Goal: Information Seeking & Learning: Find specific fact

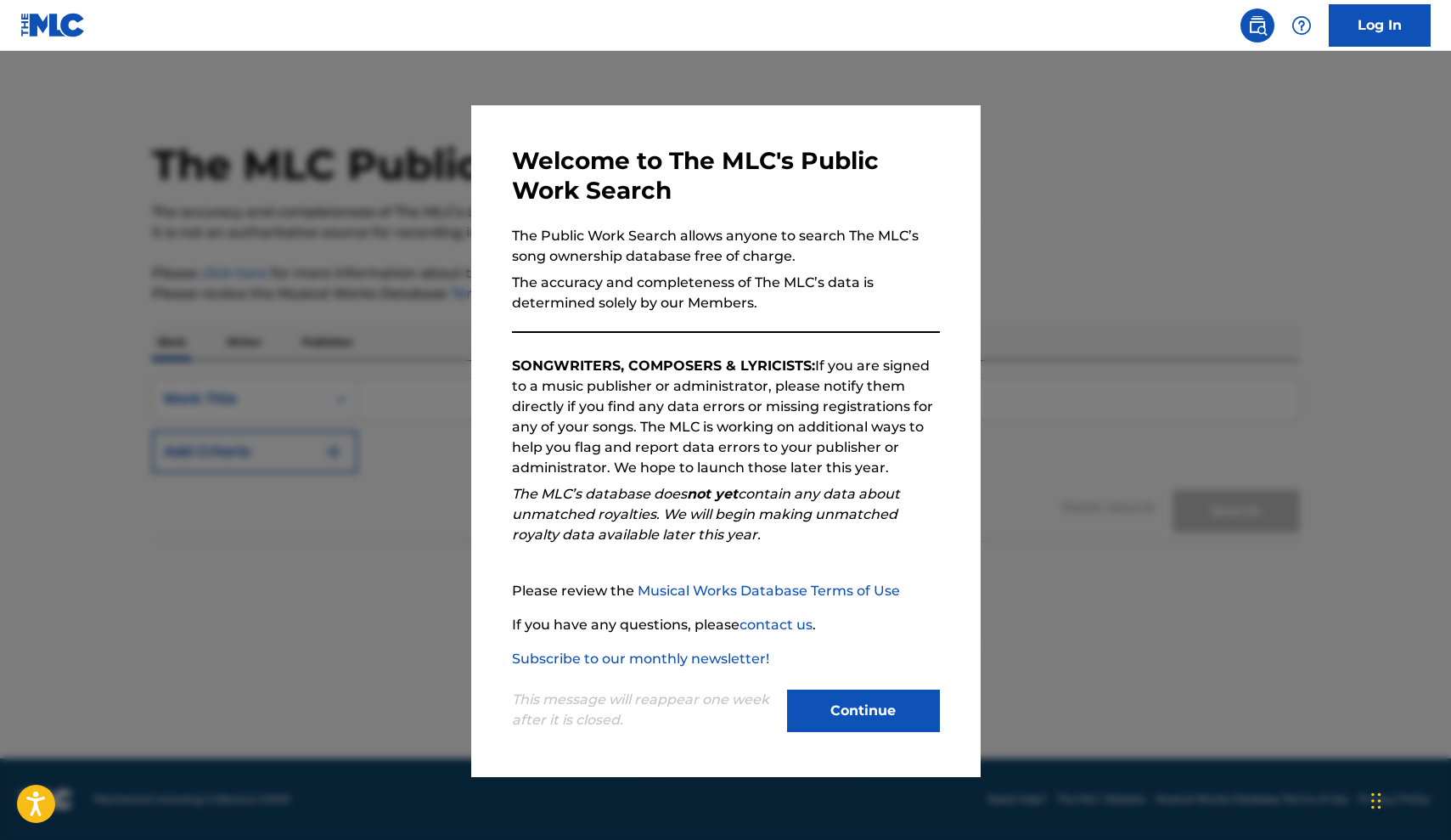
click at [900, 704] on button "Continue" at bounding box center [863, 710] width 153 height 42
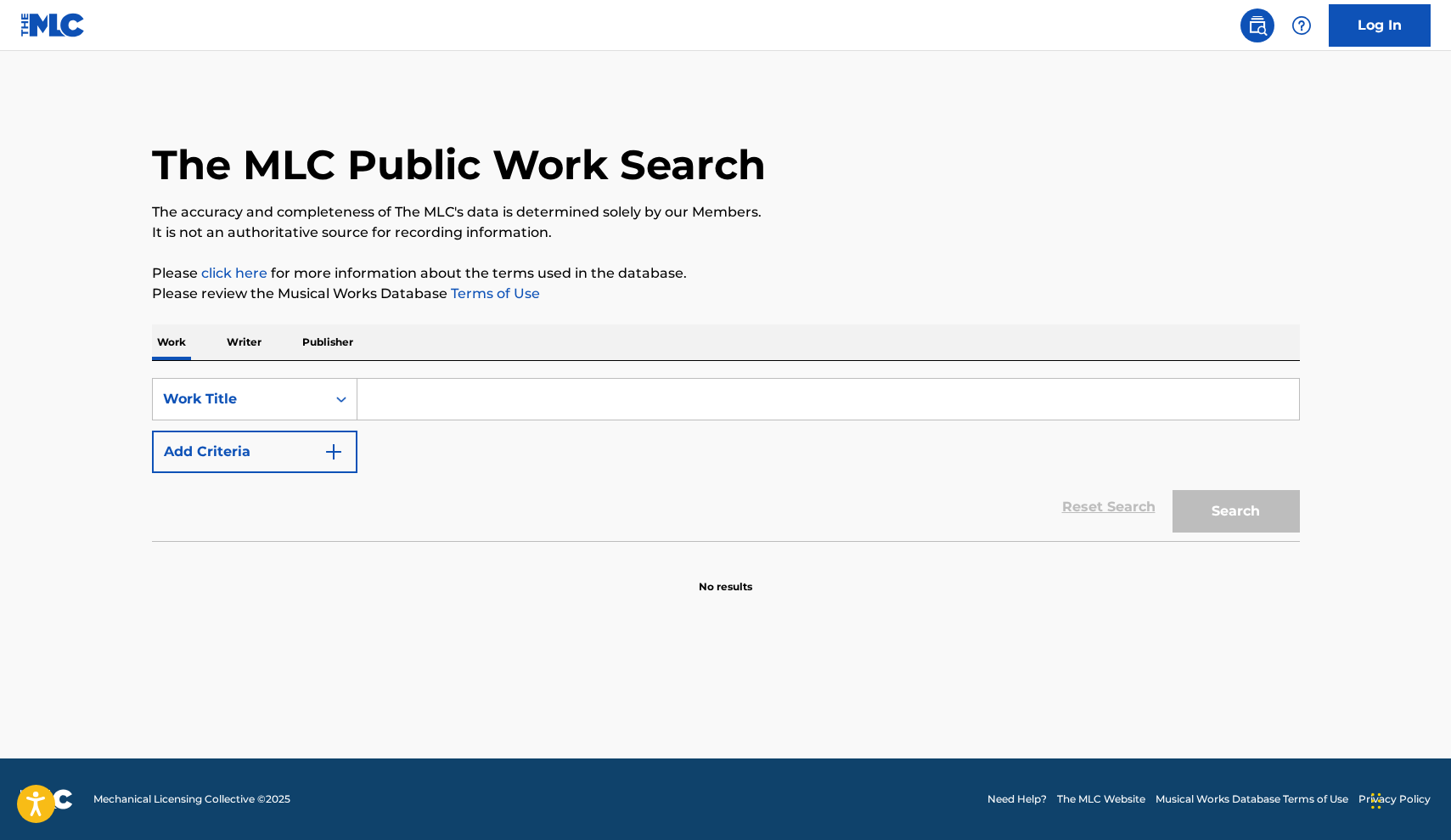
click at [243, 342] on p "Writer" at bounding box center [244, 341] width 45 height 36
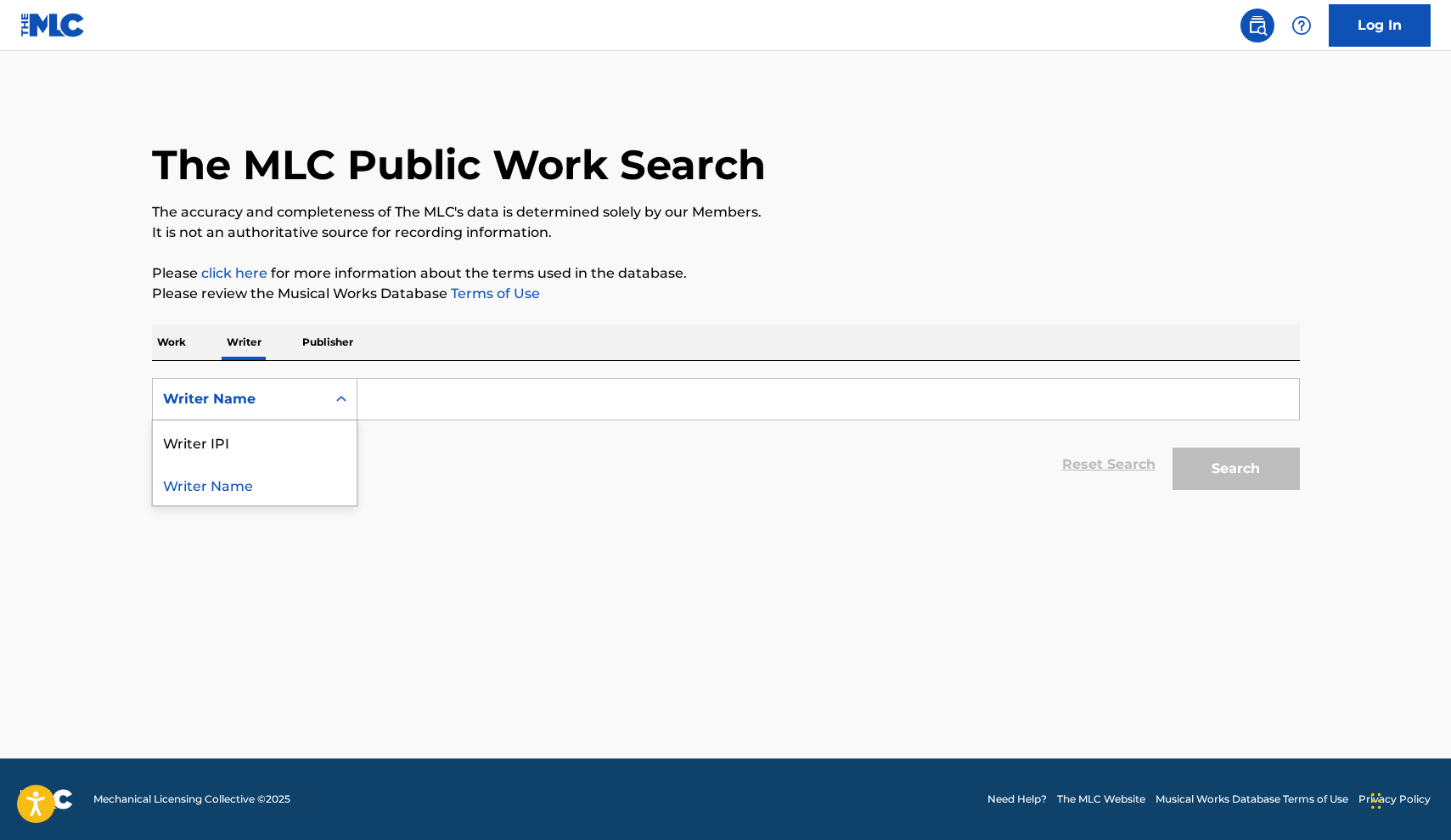
click at [338, 395] on icon "Search Form" at bounding box center [341, 399] width 17 height 17
click at [302, 442] on div "Writer IPI" at bounding box center [255, 441] width 204 height 42
click at [398, 402] on input "Search Form" at bounding box center [829, 399] width 942 height 40
paste input "858034325"
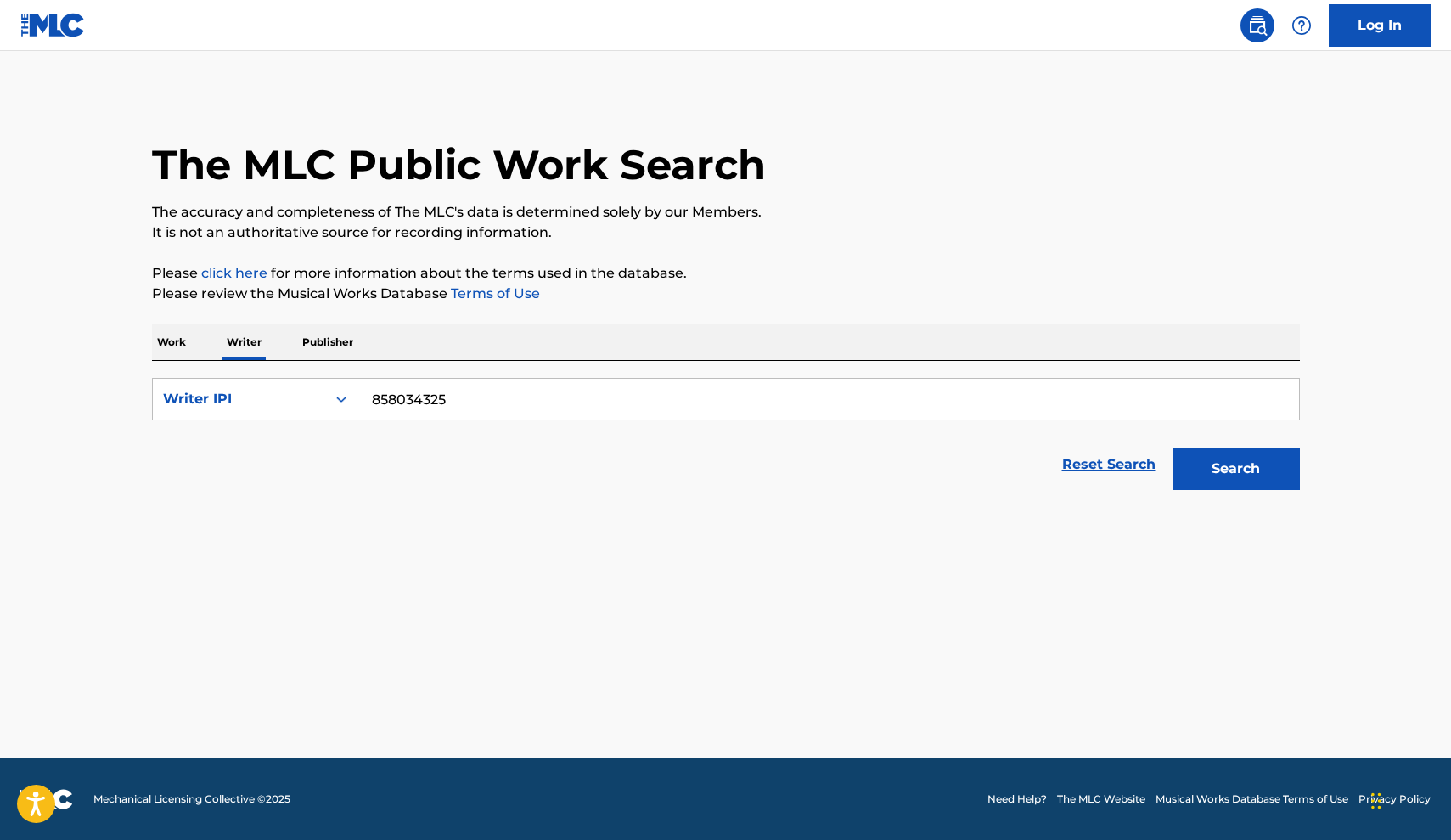
click at [1215, 458] on button "Search" at bounding box center [1237, 468] width 127 height 42
click at [367, 396] on input "858034325" at bounding box center [829, 399] width 942 height 40
click at [1240, 466] on button "Search" at bounding box center [1237, 468] width 127 height 42
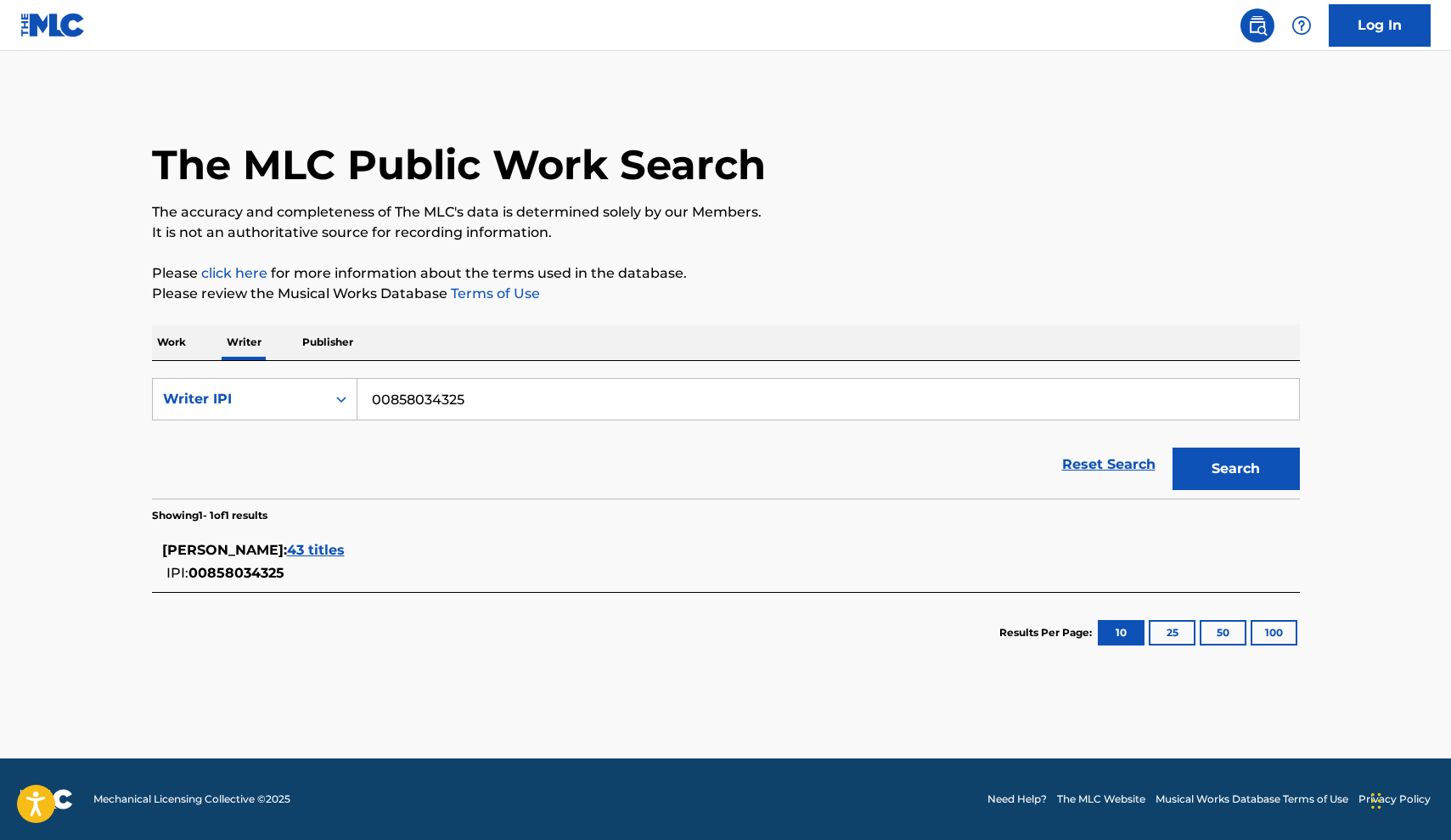
click at [344, 551] on span "43 titles" at bounding box center [316, 550] width 58 height 16
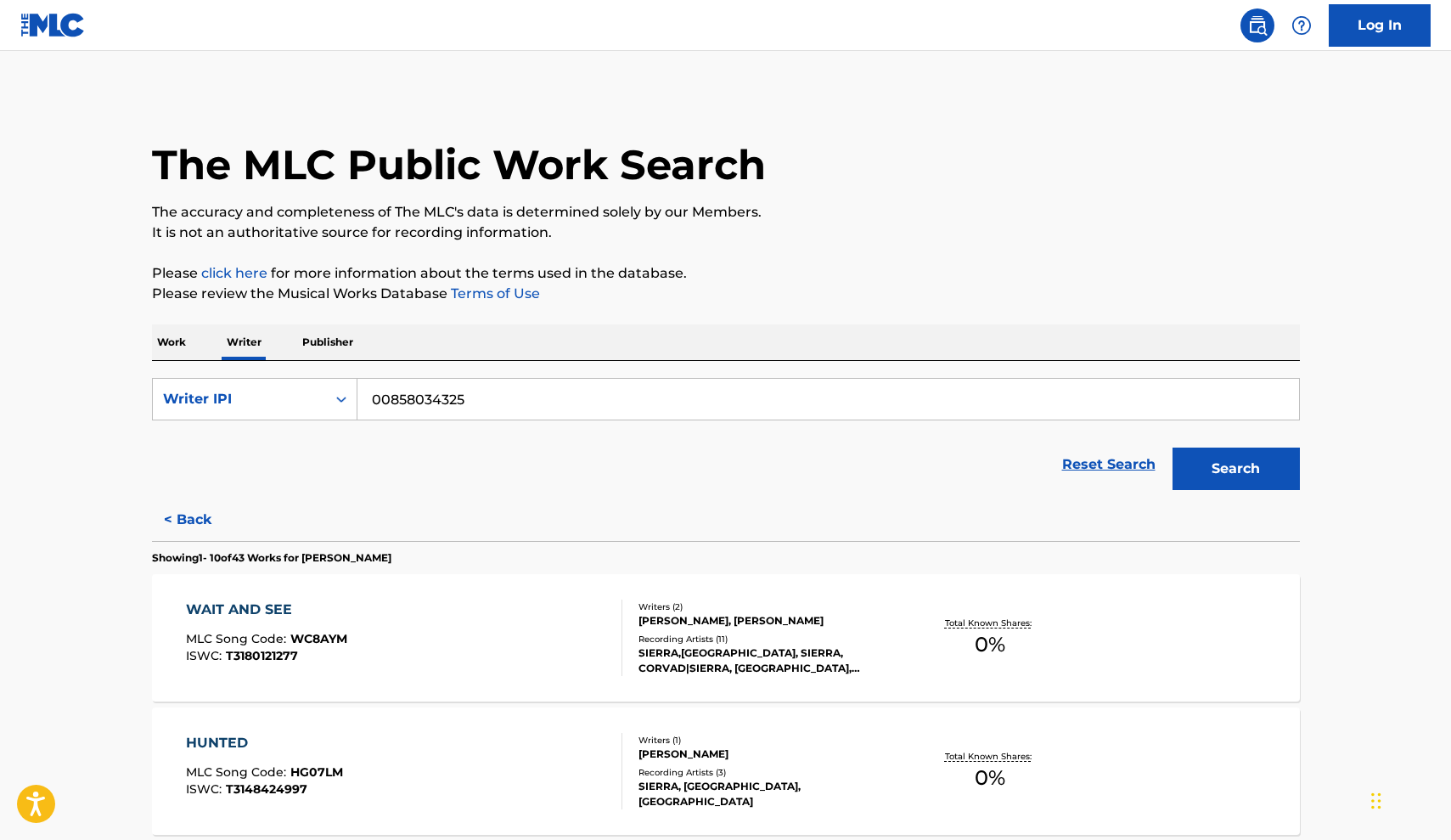
click at [501, 406] on input "00858034325" at bounding box center [829, 399] width 942 height 40
paste input "706939516"
click at [1245, 482] on button "Search" at bounding box center [1237, 468] width 127 height 42
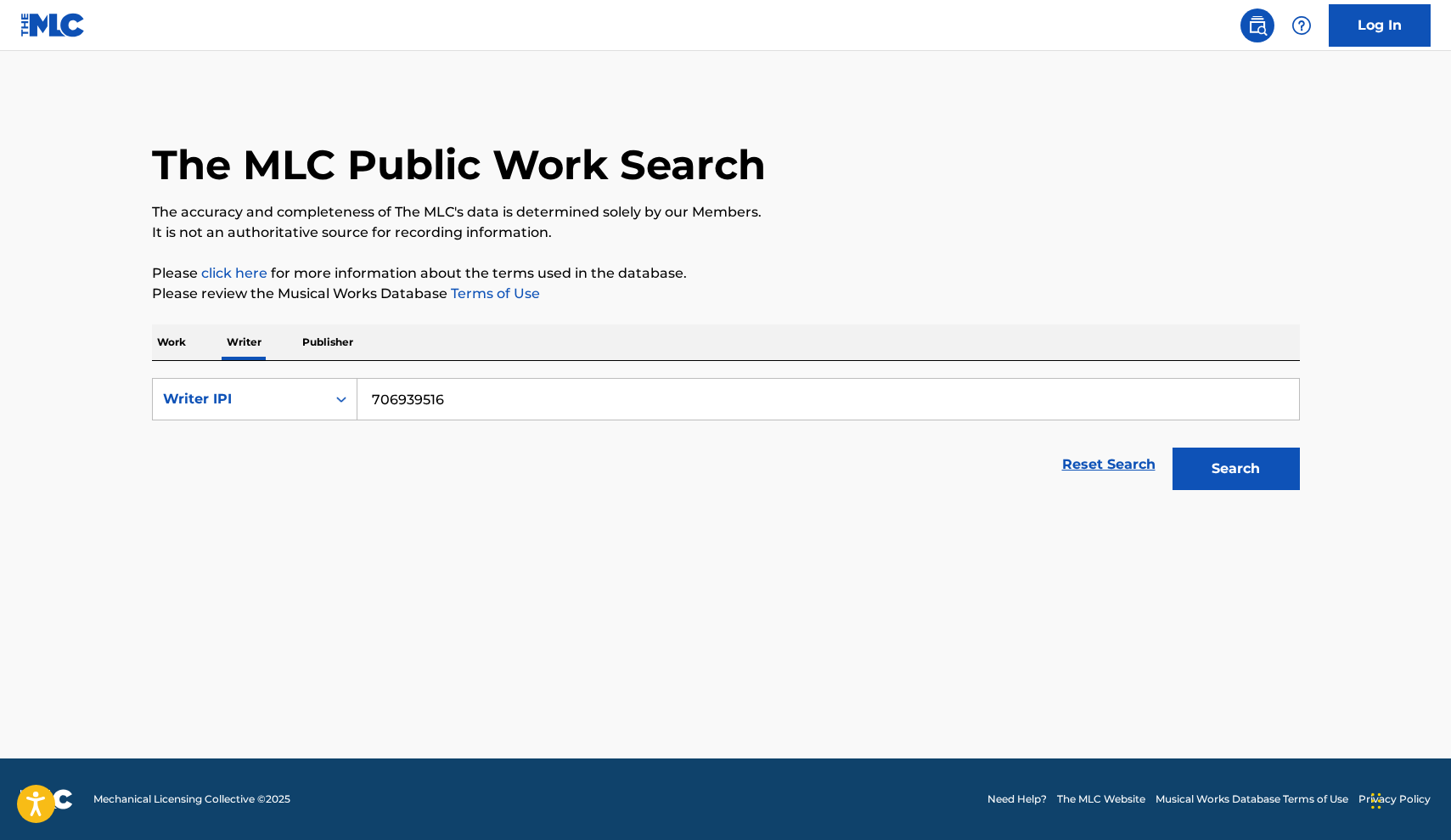
click at [372, 394] on input "706939516" at bounding box center [829, 399] width 942 height 40
type input "00706939516"
click at [1236, 469] on button "Search" at bounding box center [1237, 468] width 127 height 42
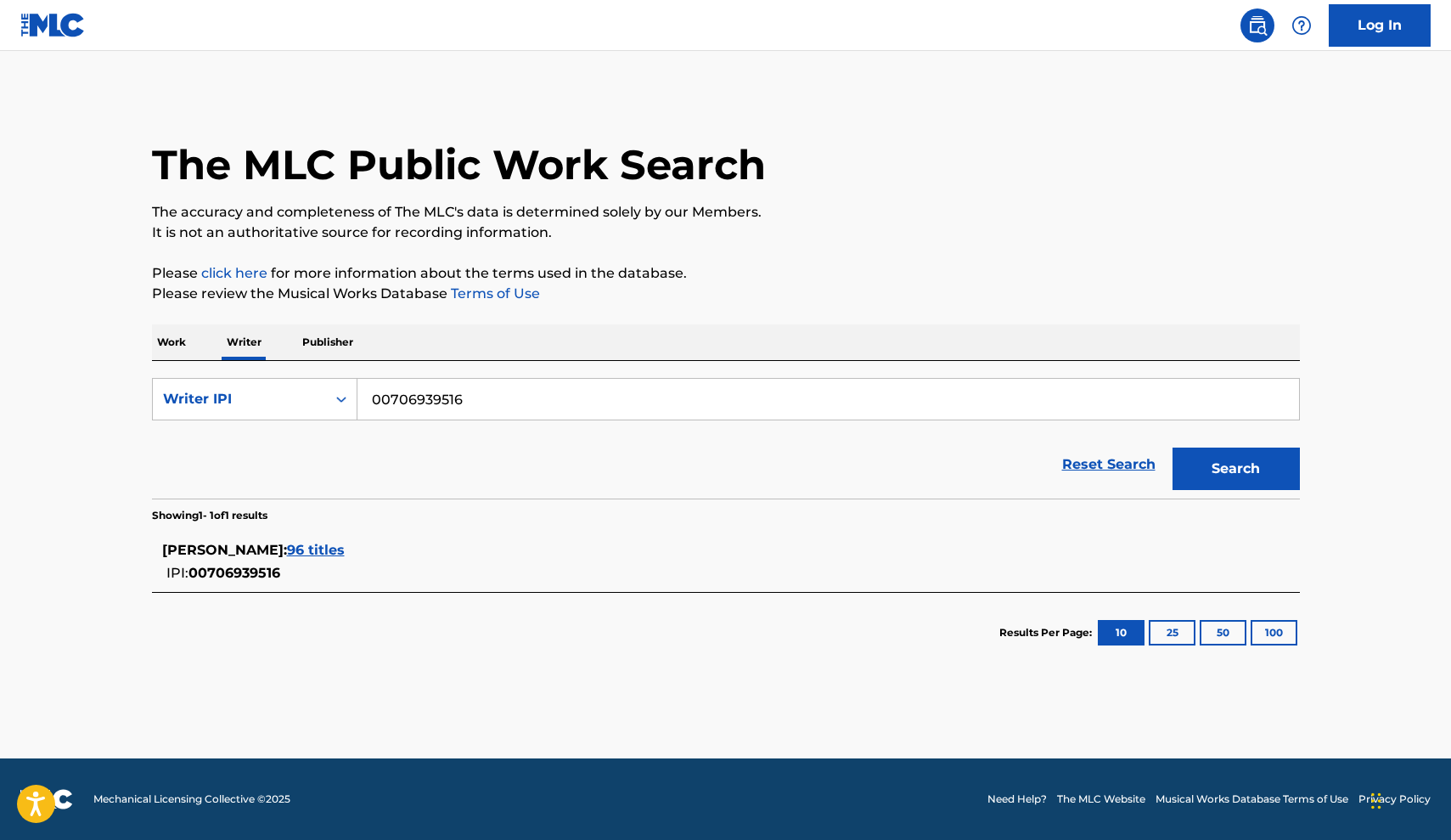
click at [308, 552] on span "96 titles" at bounding box center [316, 550] width 58 height 16
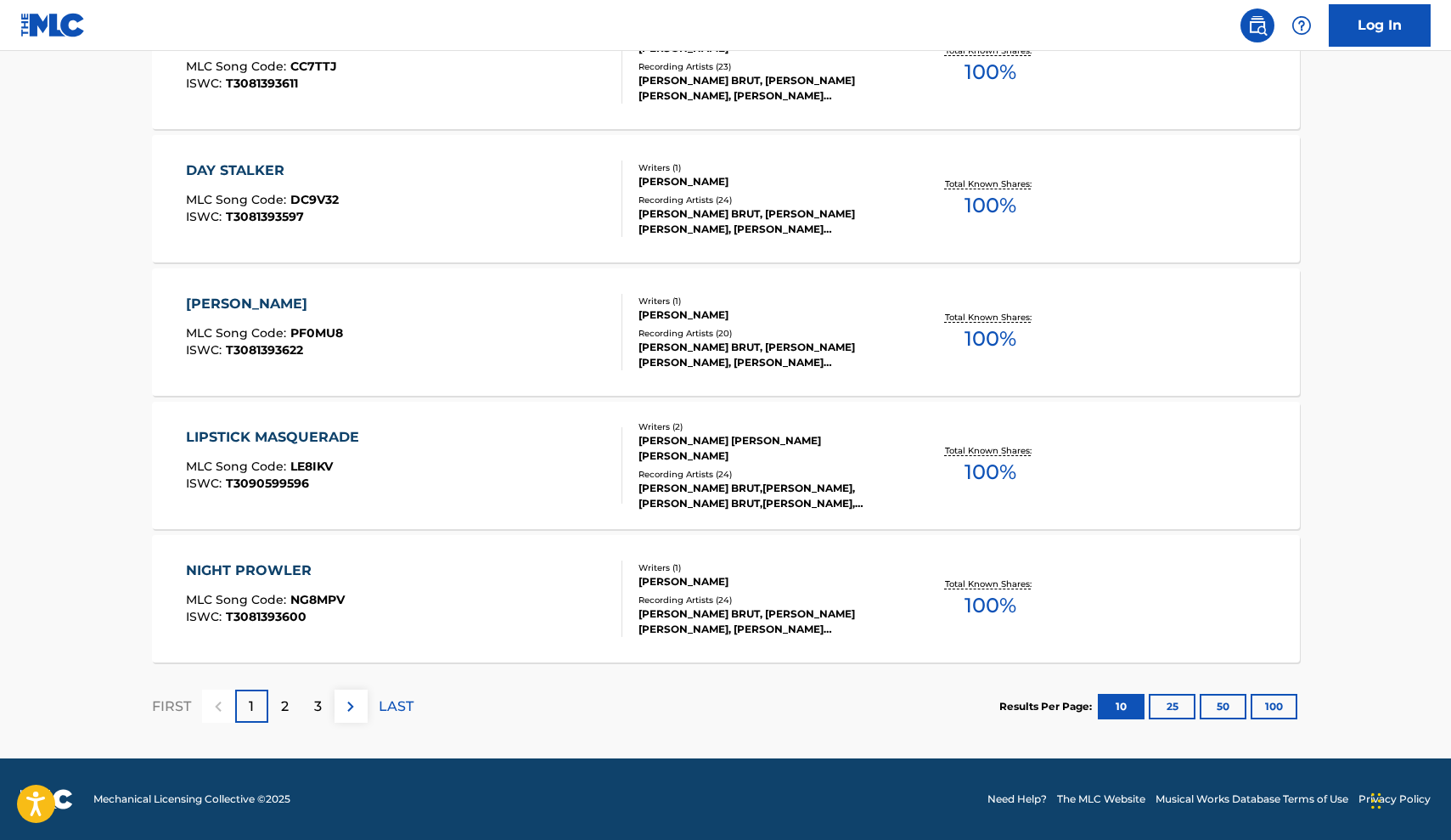
scroll to position [1239, 0]
click at [283, 707] on p "2" at bounding box center [285, 705] width 8 height 20
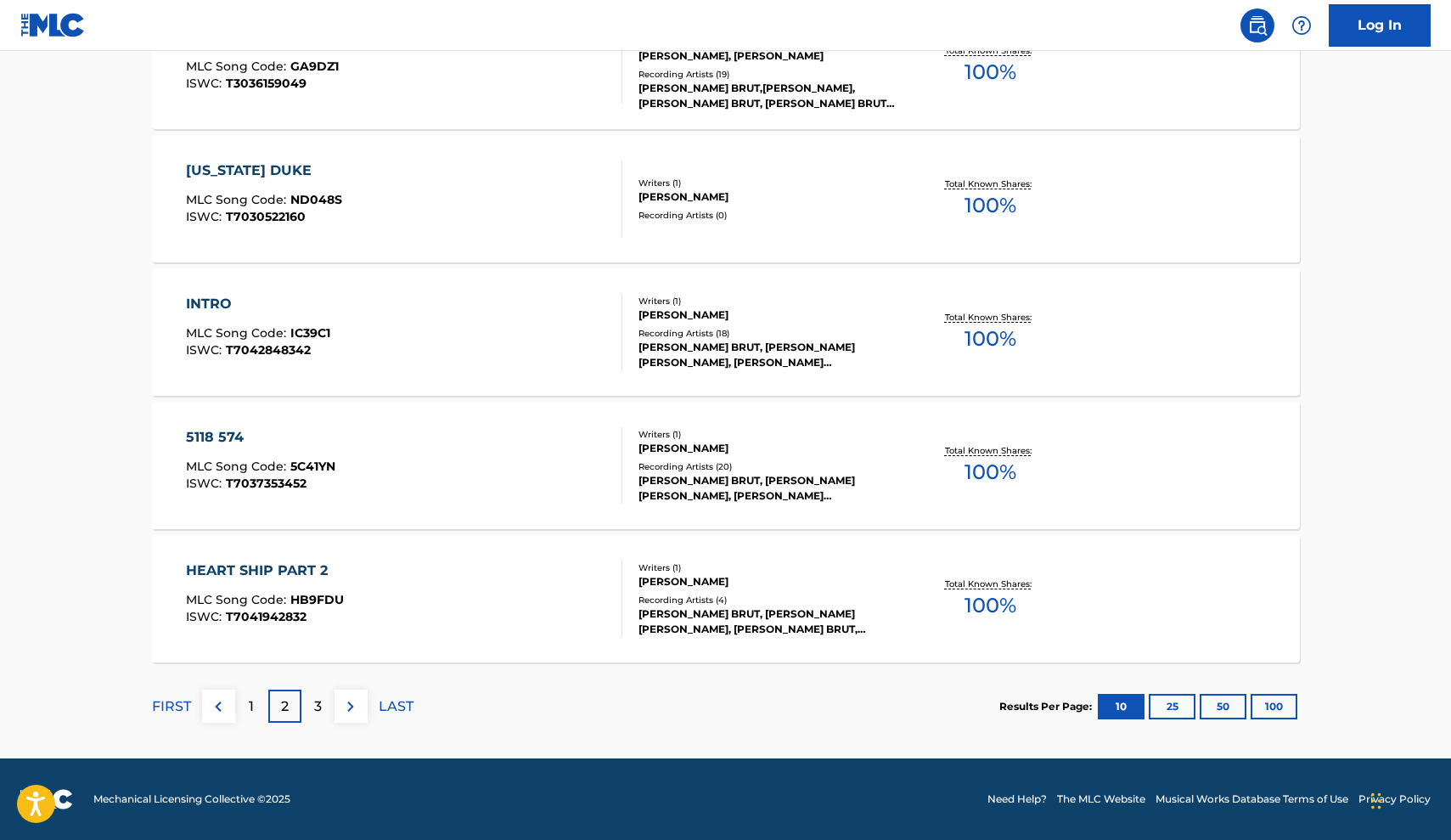
click at [674, 617] on div "[PERSON_NAME] BRUT, [PERSON_NAME] [PERSON_NAME], [PERSON_NAME] BRUT, [PERSON_NA…" at bounding box center [766, 622] width 257 height 31
